Goal: Find specific page/section: Find specific page/section

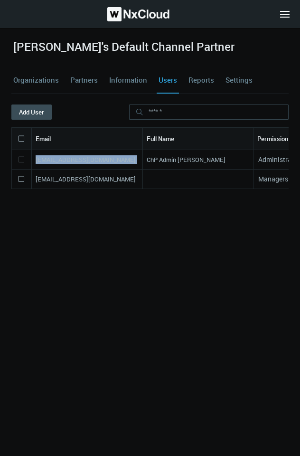
click at [94, 159] on nx-search-highlight "[EMAIL_ADDRESS][DOMAIN_NAME]" at bounding box center [86, 159] width 100 height 9
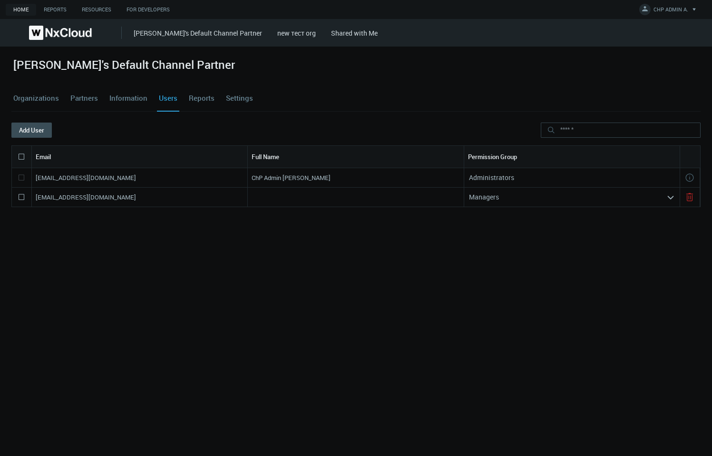
click at [177, 188] on div "[EMAIL_ADDRESS][DOMAIN_NAME]" at bounding box center [140, 197] width 216 height 19
click at [300, 175] on icon at bounding box center [689, 177] width 11 height 11
drag, startPoint x: 35, startPoint y: 176, endPoint x: 193, endPoint y: 178, distance: 157.8
click at [193, 178] on div "[EMAIL_ADDRESS][DOMAIN_NAME]" at bounding box center [140, 177] width 216 height 19
copy nx-search-highlight "[EMAIL_ADDRESS][DOMAIN_NAME]"
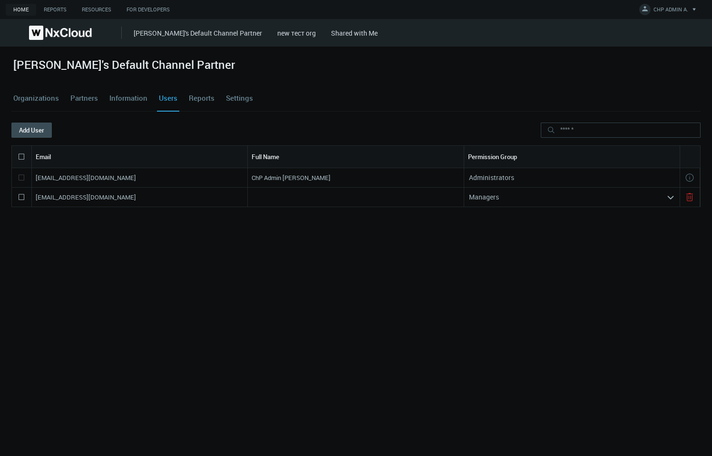
click at [47, 94] on link "Organizations" at bounding box center [35, 99] width 49 height 26
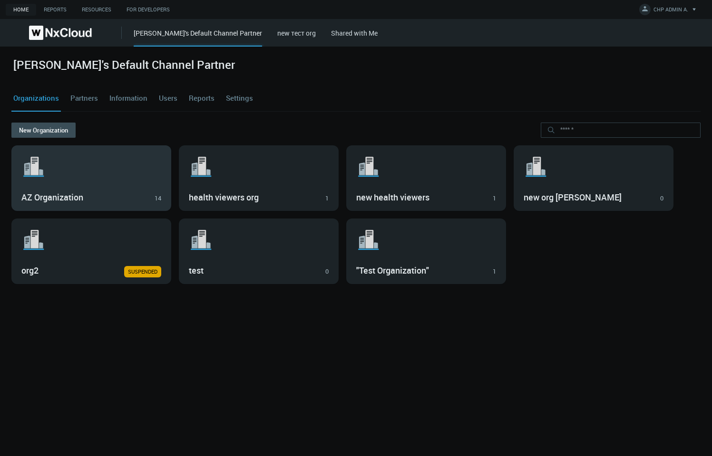
click at [93, 170] on svg-icon ".st1{fill:var(--svg-placeholder-elm2-color);} .st2{fill:var(--brand-core);} .st…" at bounding box center [91, 167] width 140 height 30
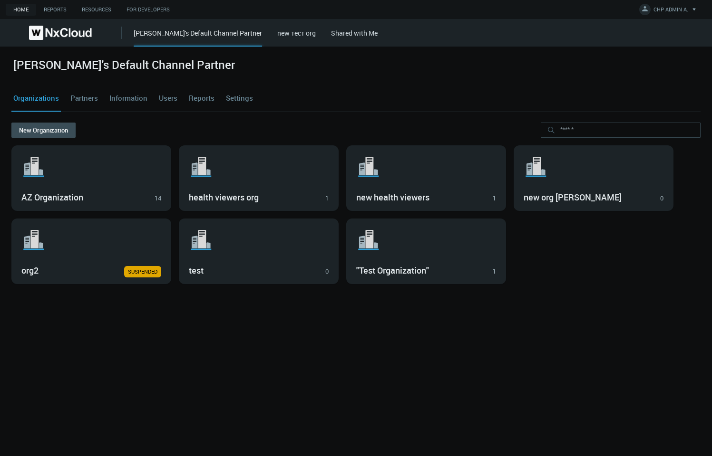
click at [300, 406] on cdk-virtual-scroll-viewport ".st1{fill:var(--svg-placeholder-elm2-color);} .st2{fill:var(--brand-core);} .st…" at bounding box center [355, 294] width 689 height 299
